Goal: Information Seeking & Learning: Learn about a topic

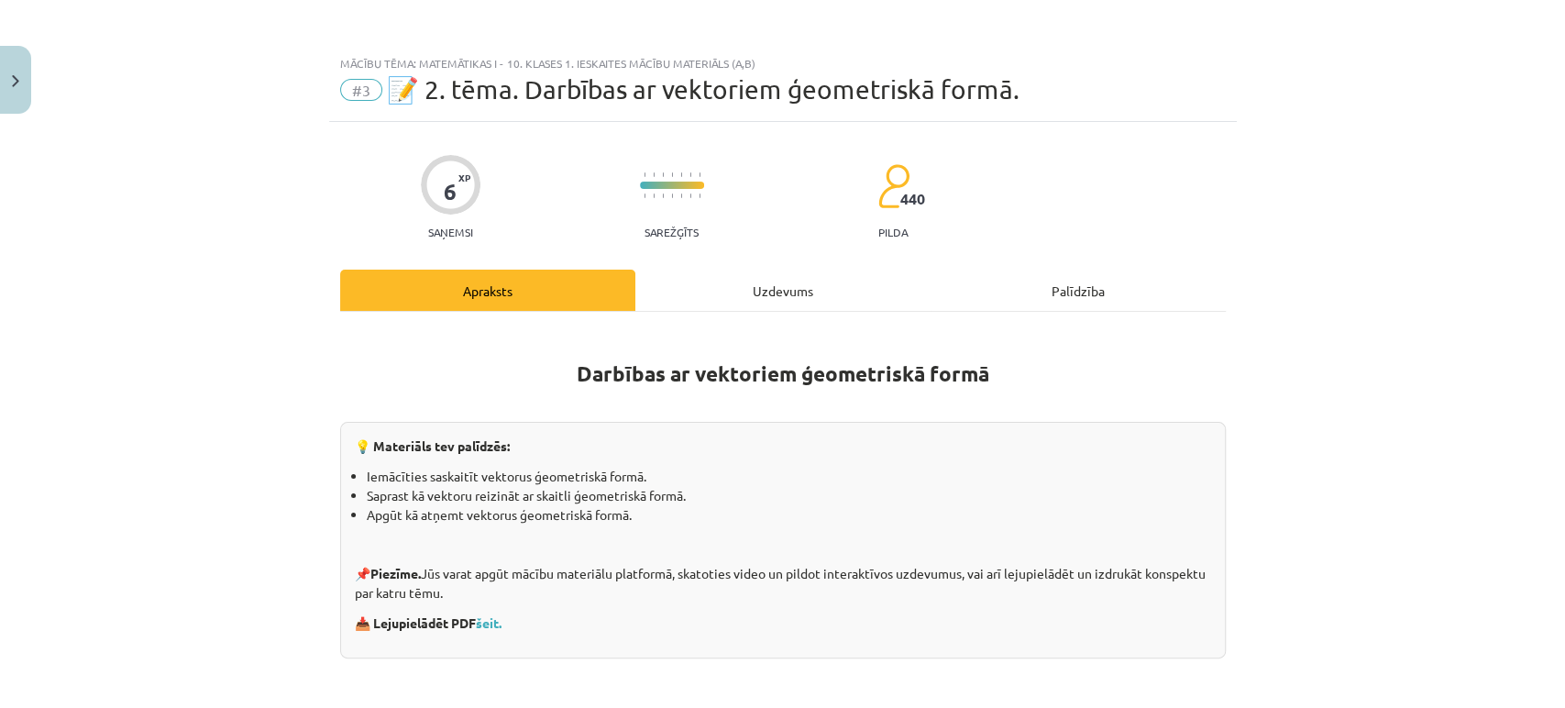
scroll to position [1379, 0]
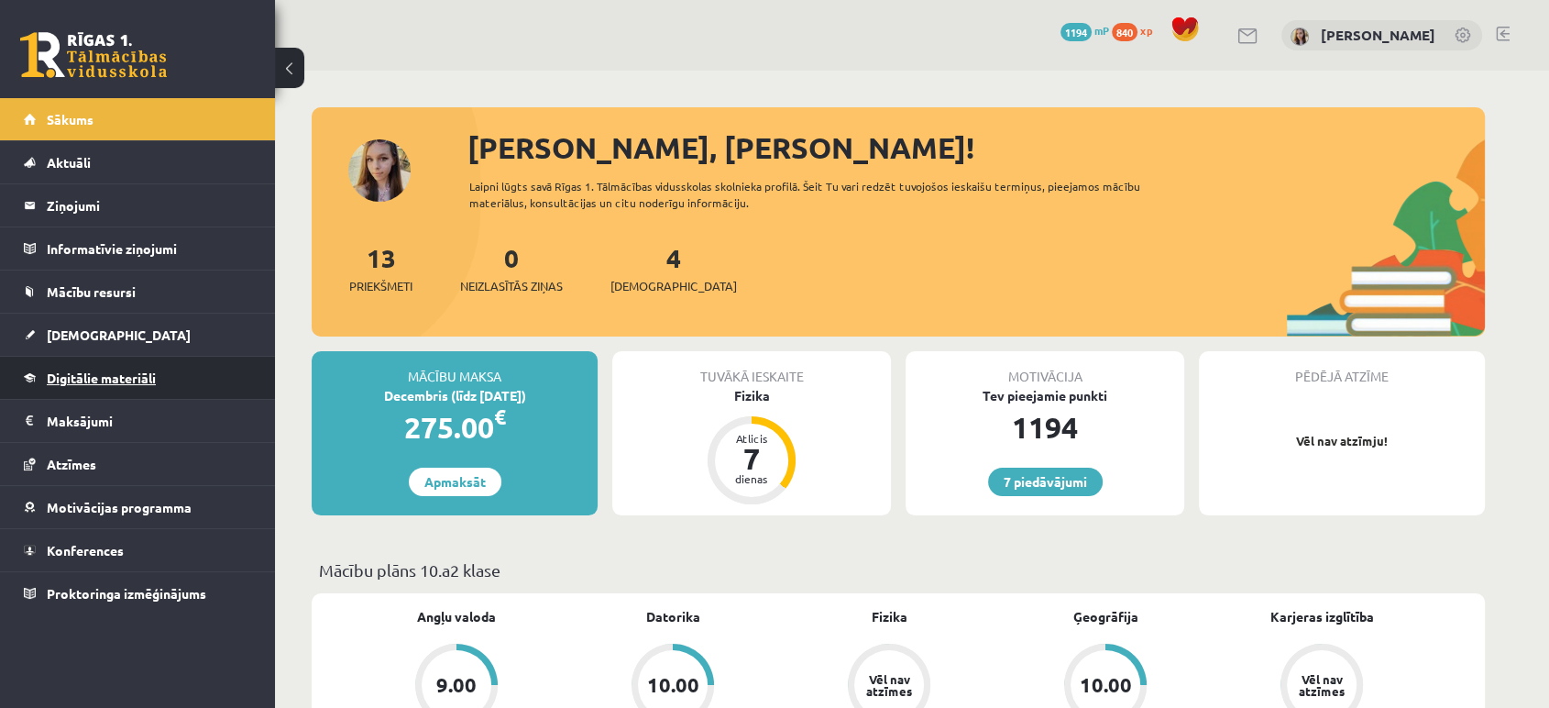
click at [144, 372] on span "Digitālie materiāli" at bounding box center [101, 377] width 109 height 16
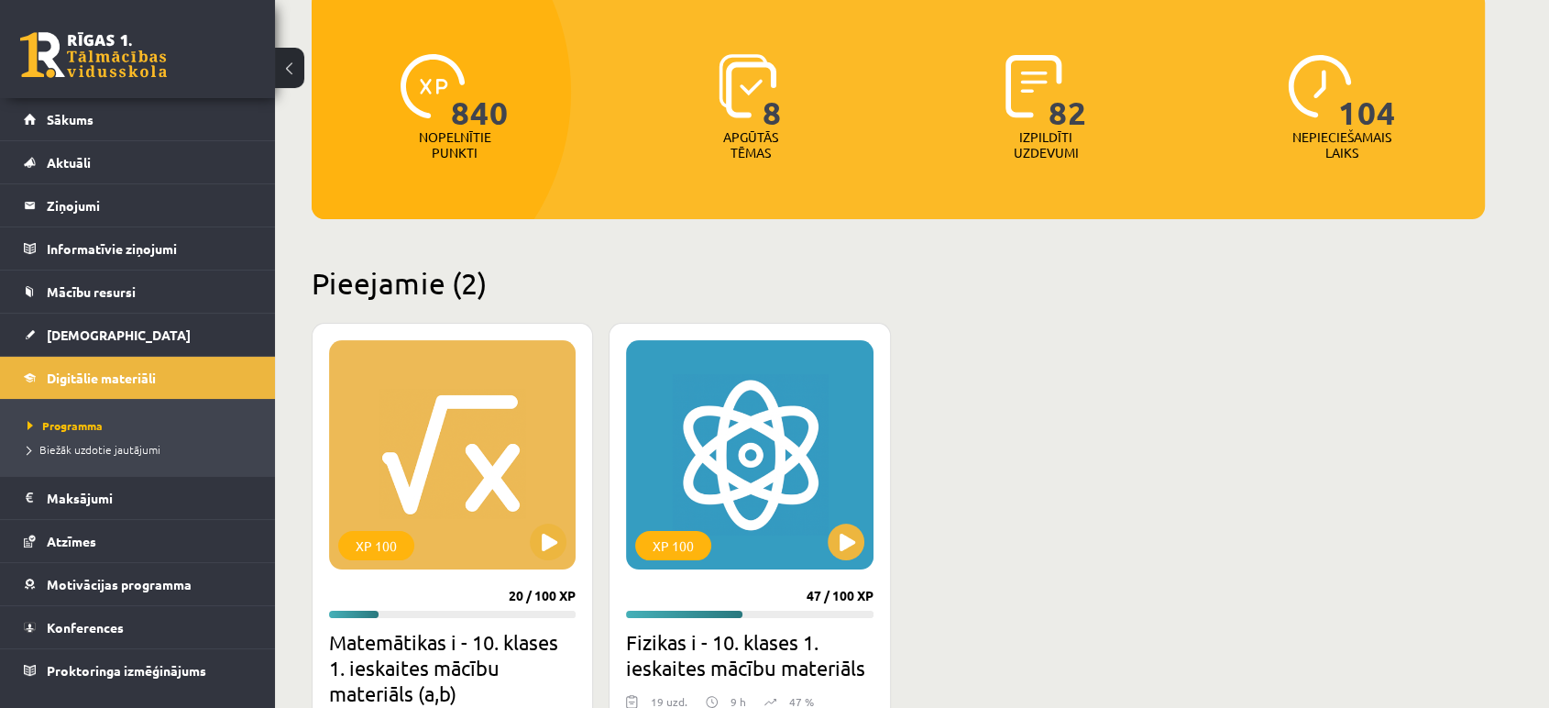
scroll to position [204, 0]
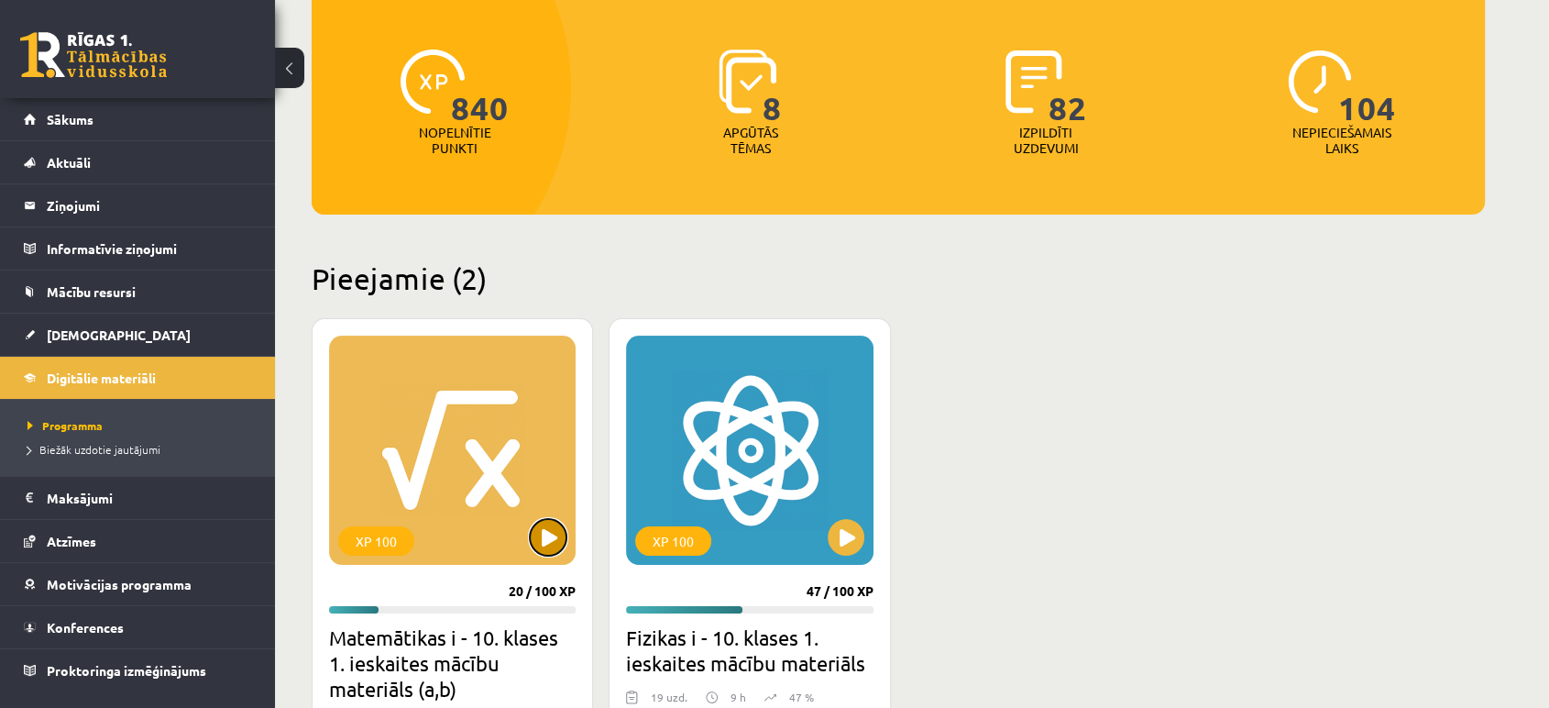
click at [544, 531] on button at bounding box center [548, 537] width 37 height 37
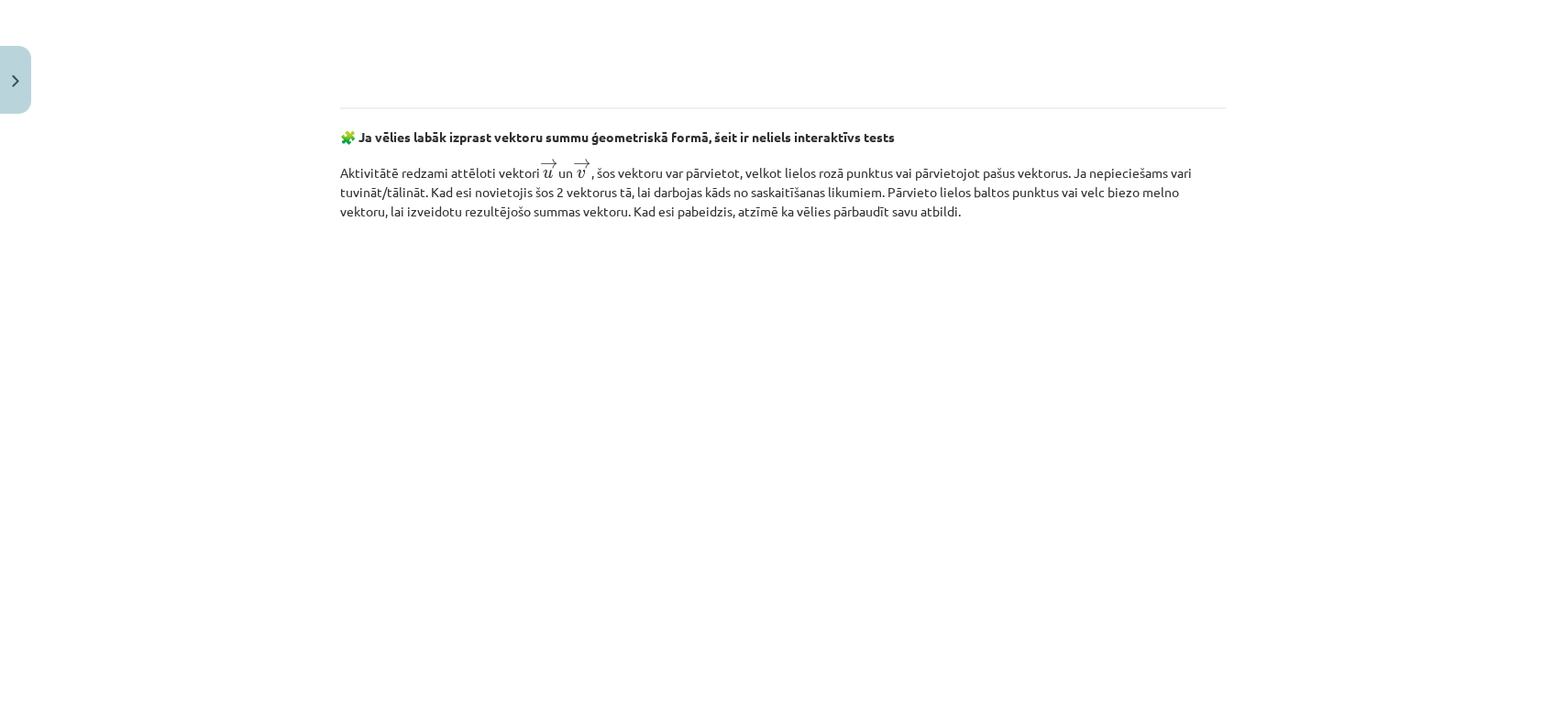
scroll to position [2773, 0]
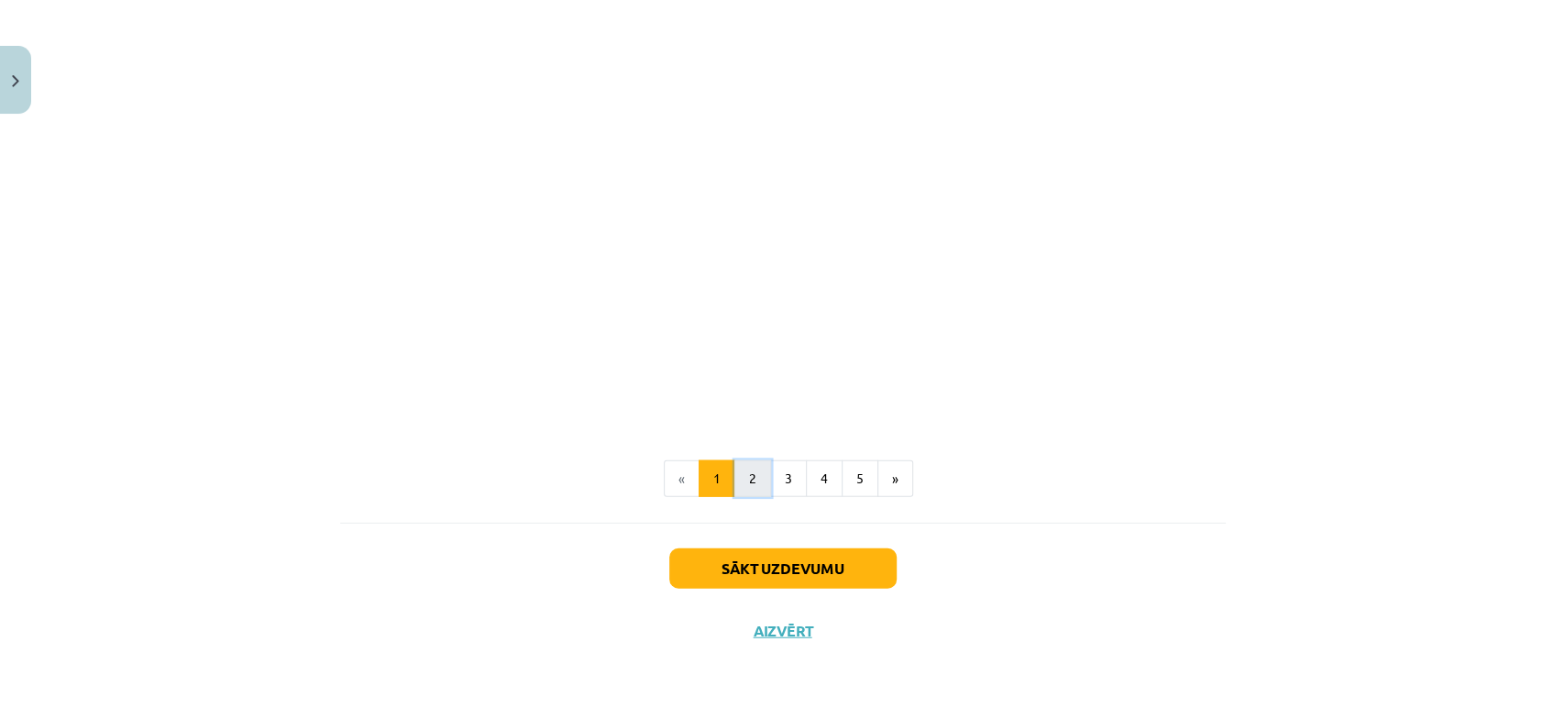
click at [742, 475] on button "2" at bounding box center [752, 478] width 37 height 37
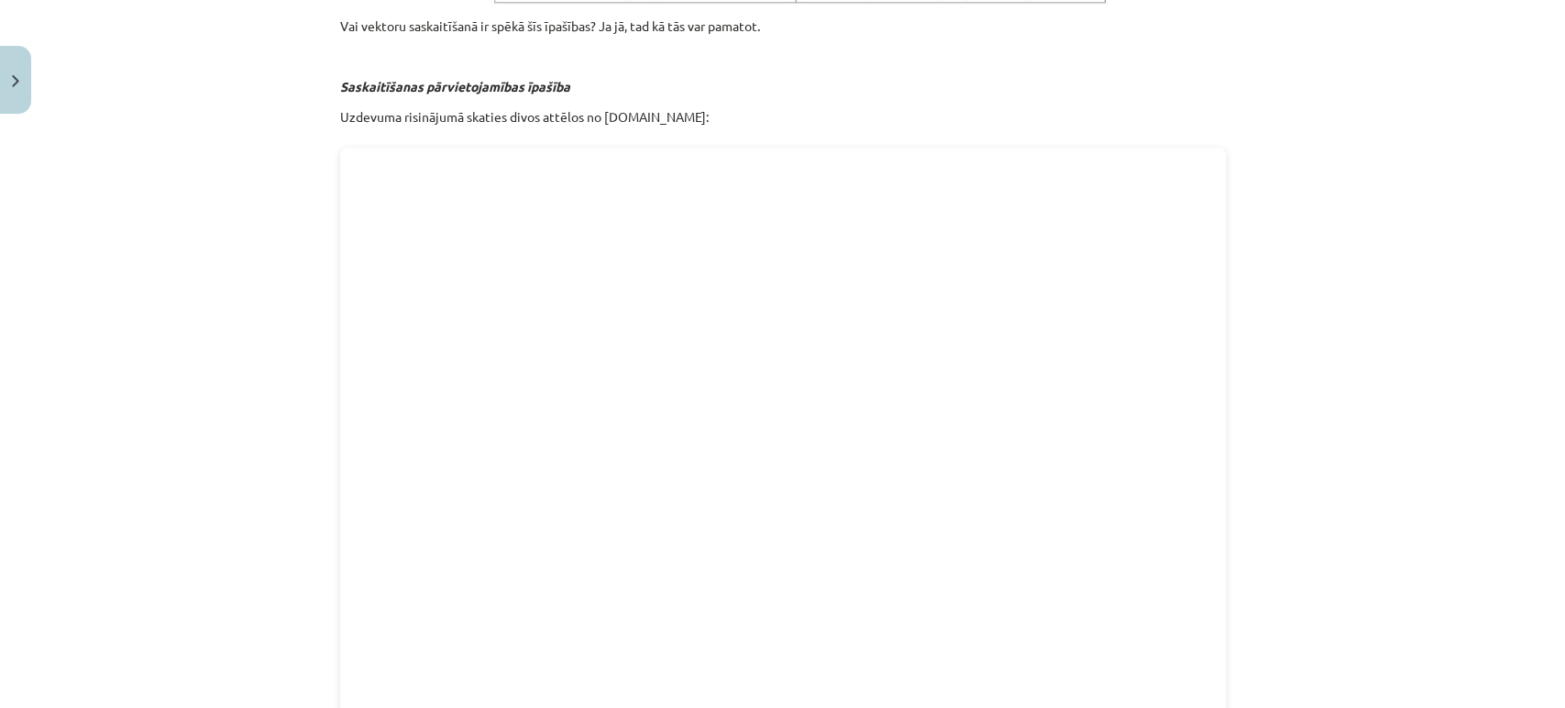
scroll to position [1368, 0]
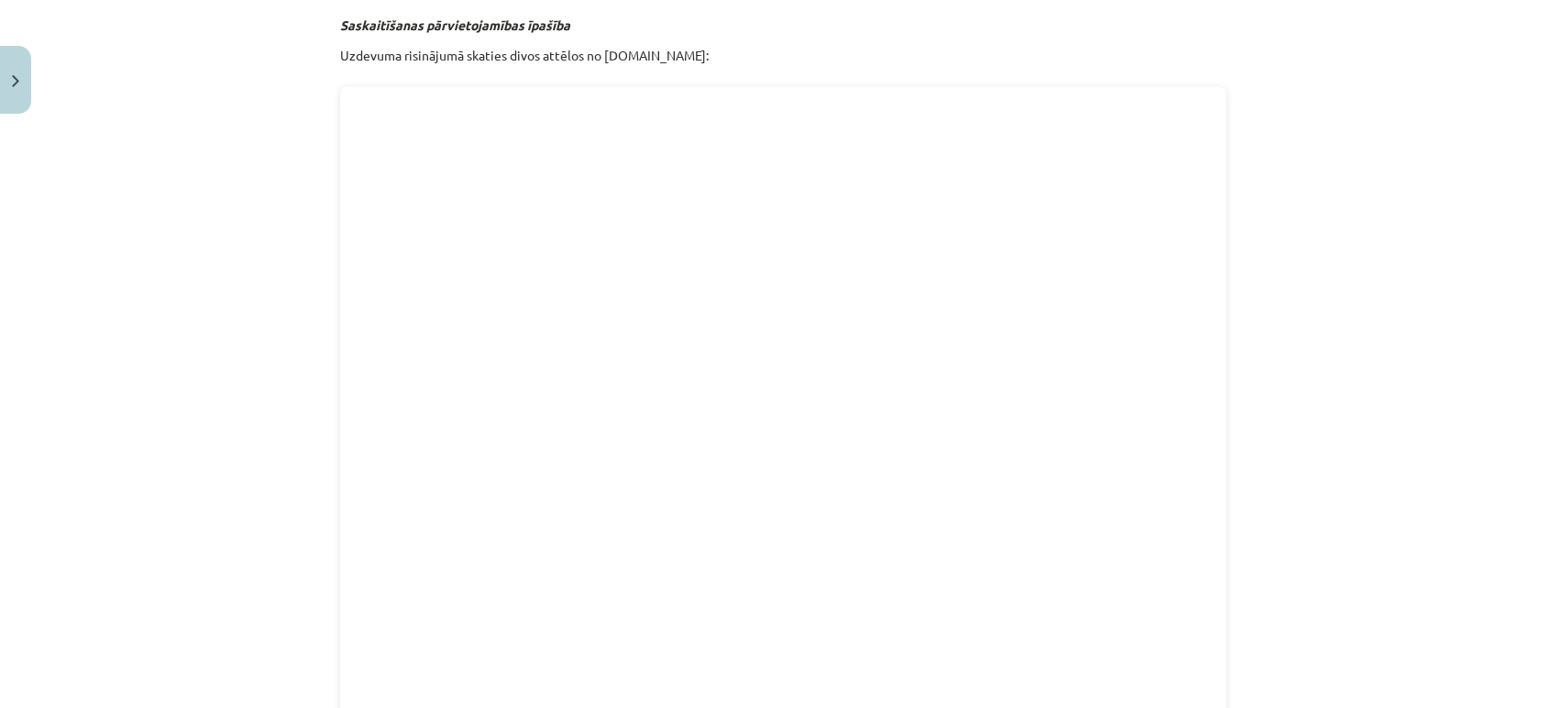
click at [293, 324] on div "Mācību tēma: Matemātikas i - 10. klases 1. ieskaites mācību materiāls (a,b) #3 …" at bounding box center [782, 354] width 1565 height 708
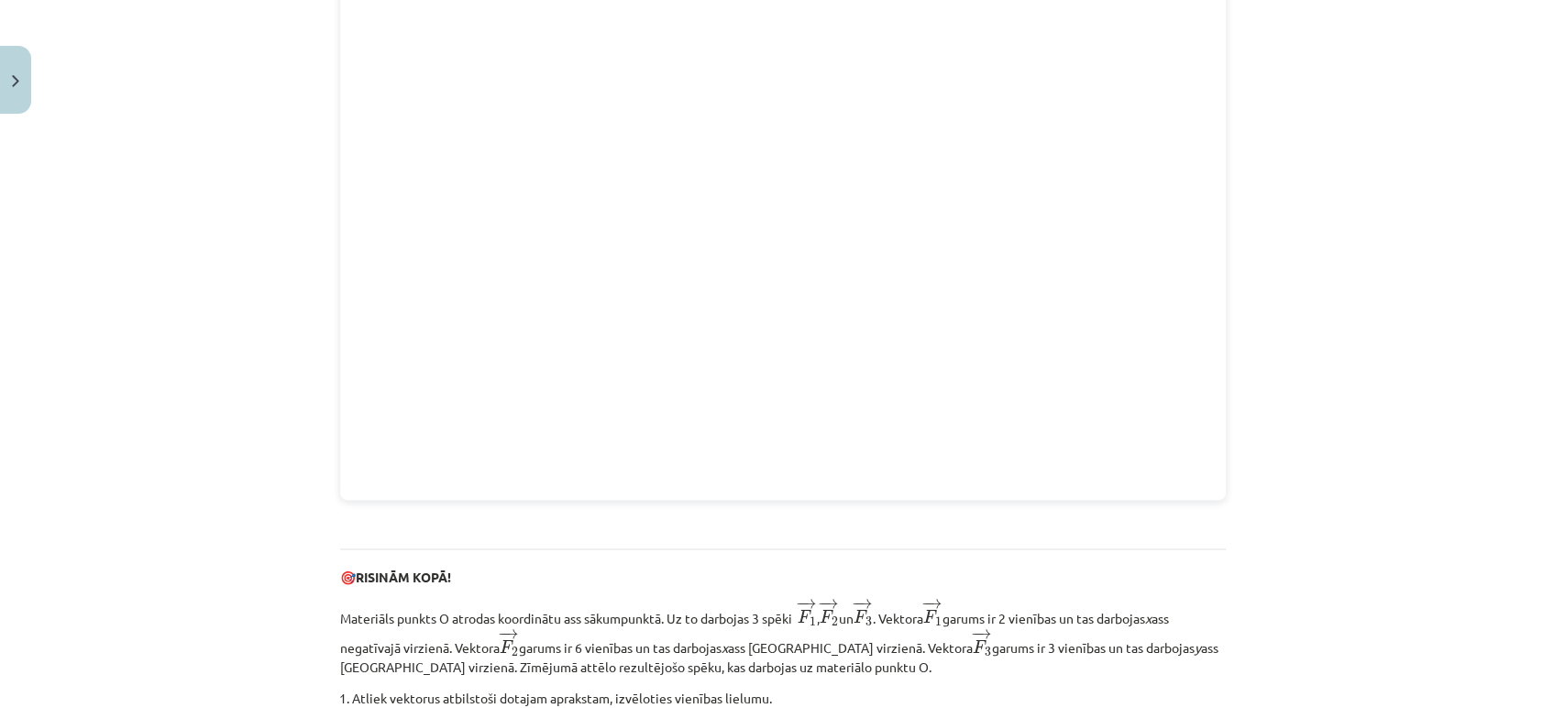
scroll to position [1565, 0]
